Goal: Task Accomplishment & Management: Use online tool/utility

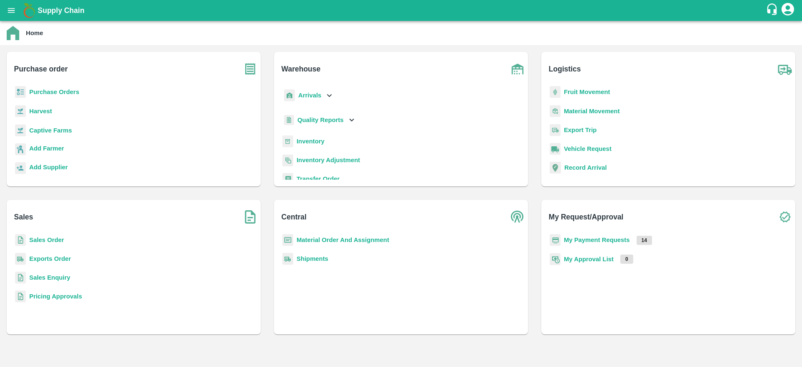
click at [44, 95] on p "Purchase Orders" at bounding box center [54, 91] width 50 height 9
click at [48, 93] on b "Purchase Orders" at bounding box center [54, 92] width 50 height 7
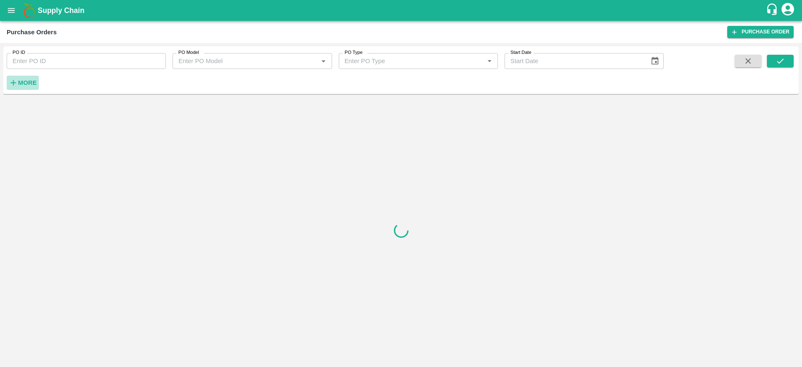
click at [27, 81] on strong "More" at bounding box center [27, 82] width 19 height 7
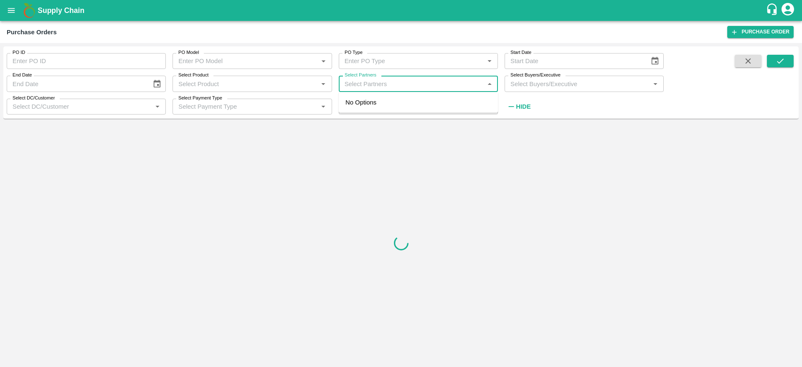
click at [376, 88] on input "Select Partners" at bounding box center [411, 83] width 140 height 11
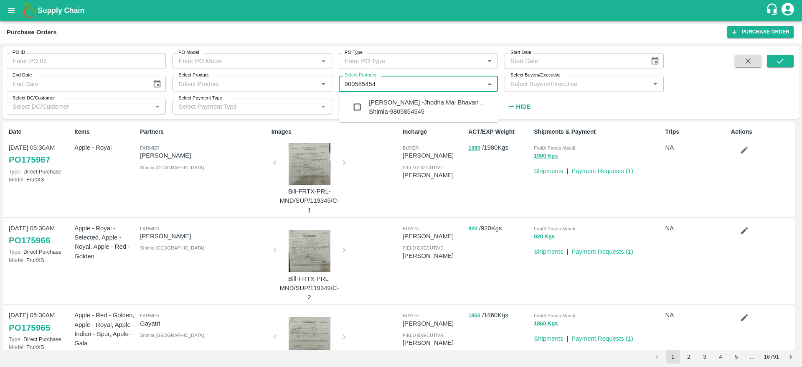
type input "9805854545"
click at [354, 102] on input "checkbox" at bounding box center [357, 107] width 17 height 17
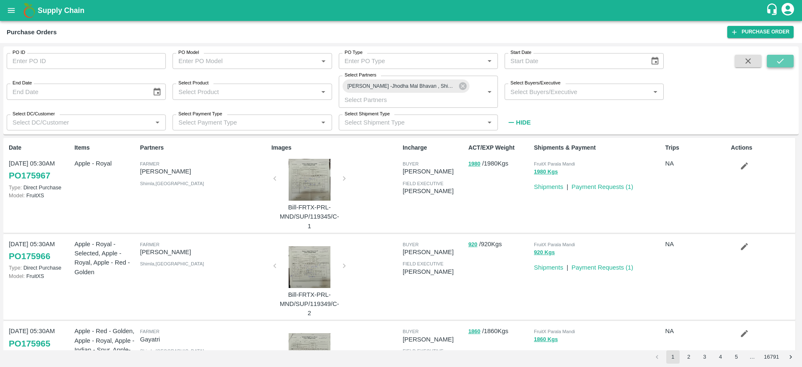
click at [779, 62] on icon "submit" at bounding box center [780, 60] width 9 height 9
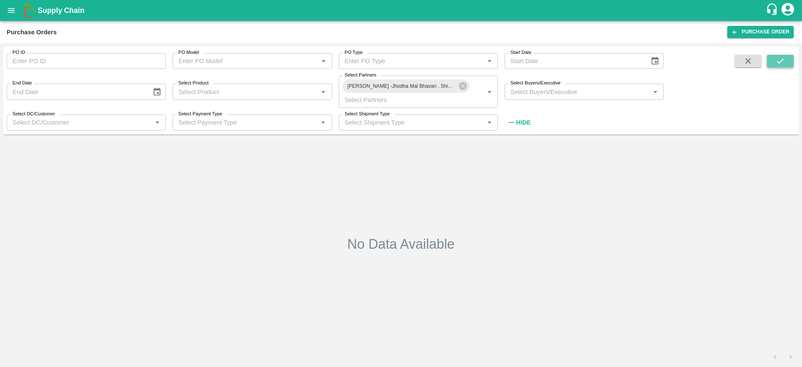
click at [779, 62] on icon "submit" at bounding box center [780, 60] width 9 height 9
